Goal: Navigation & Orientation: Find specific page/section

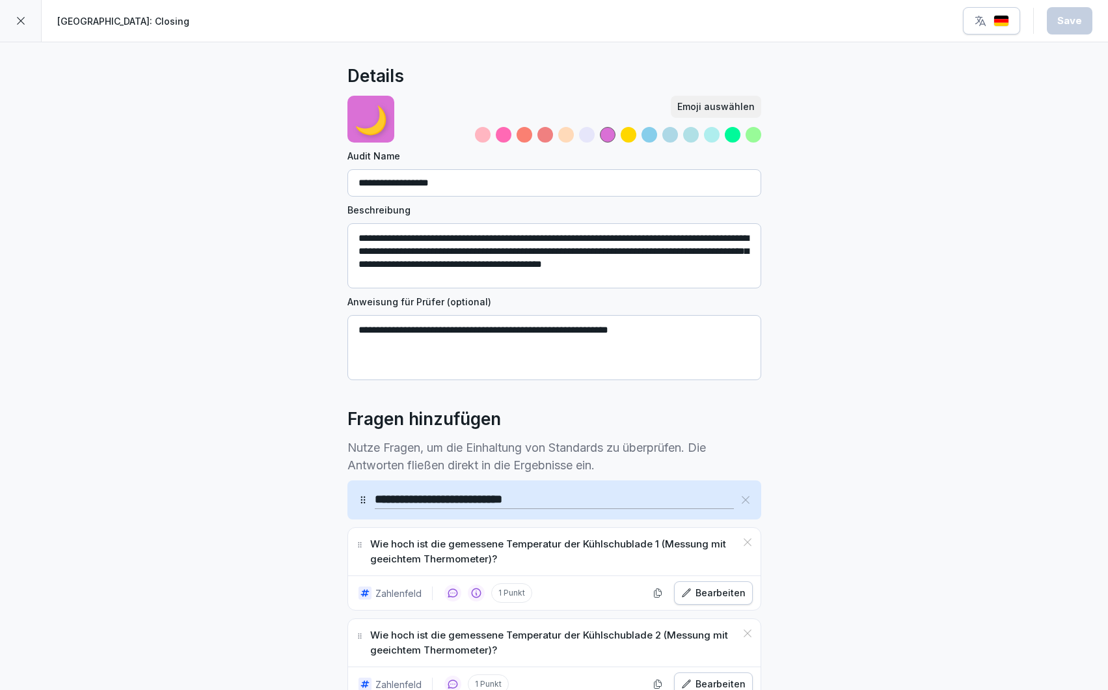
click at [21, 23] on icon at bounding box center [21, 21] width 10 height 10
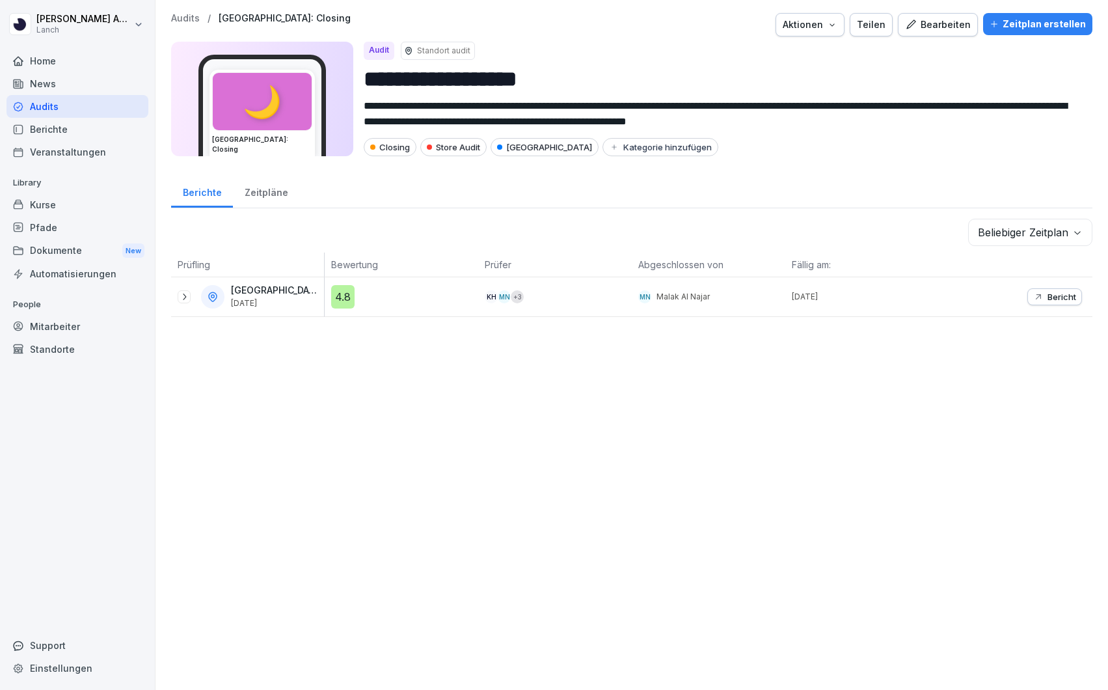
click at [59, 66] on div "Home" at bounding box center [78, 60] width 142 height 23
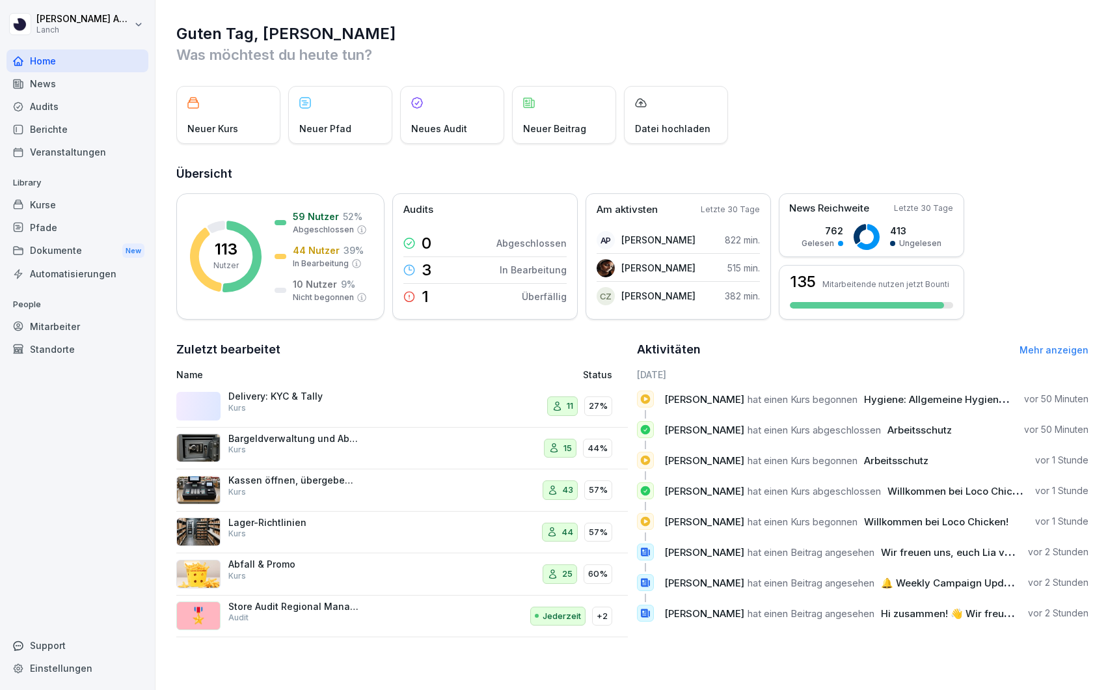
click at [618, 359] on div "Zuletzt bearbeitet Name Status Delivery: KYC & Tally Kurs 11 27% Bargeldverwalt…" at bounding box center [402, 488] width 452 height 297
click at [172, 342] on div "Guten Tag, [PERSON_NAME] Was möchtest du [DATE] tun? Neuer Kurs Neuer Pfad Neue…" at bounding box center [632, 330] width 953 height 661
click at [163, 330] on div "Guten Tag, [PERSON_NAME] Was möchtest du [DATE] tun? Neuer Kurs Neuer Pfad Neue…" at bounding box center [632, 330] width 953 height 661
click at [169, 178] on div "Guten Tag, [PERSON_NAME] Was möchtest du [DATE] tun? Neuer Kurs Neuer Pfad Neue…" at bounding box center [632, 330] width 953 height 661
